Goal: Task Accomplishment & Management: Use online tool/utility

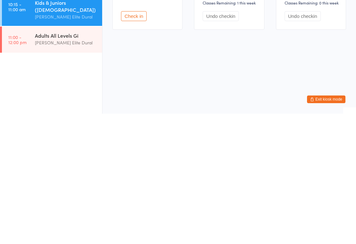
click at [72, 162] on div "Adults All Levels Gi" at bounding box center [66, 165] width 62 height 7
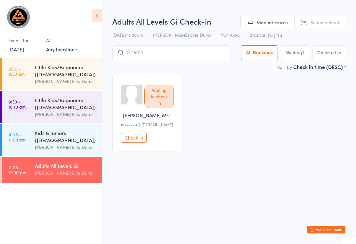
click at [186, 52] on input "search" at bounding box center [171, 52] width 118 height 15
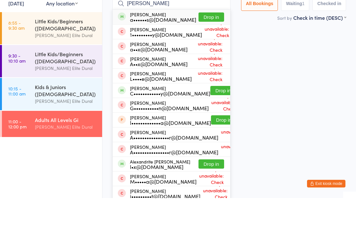
type input "[PERSON_NAME]"
click at [202, 59] on button "Drop in" at bounding box center [211, 63] width 26 height 9
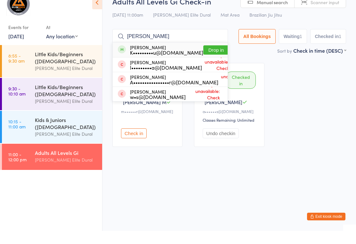
type input "[PERSON_NAME]"
click at [203, 59] on button "Drop in" at bounding box center [216, 63] width 26 height 9
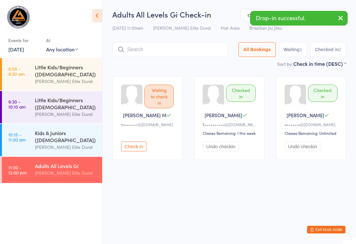
click at [179, 51] on input "search" at bounding box center [169, 49] width 115 height 15
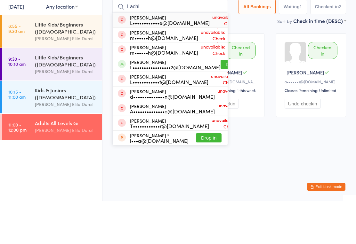
type input "Lachl"
click at [220, 103] on button "Drop in" at bounding box center [233, 107] width 26 height 9
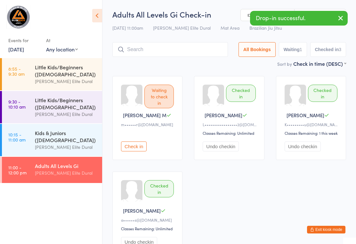
click at [175, 51] on input "search" at bounding box center [169, 49] width 115 height 15
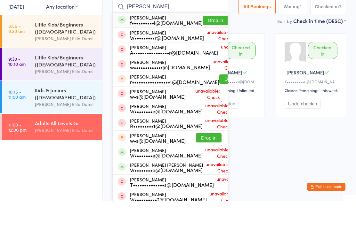
type input "[PERSON_NAME]"
click at [206, 59] on button "Drop in" at bounding box center [215, 63] width 26 height 9
